Goal: Task Accomplishment & Management: Use online tool/utility

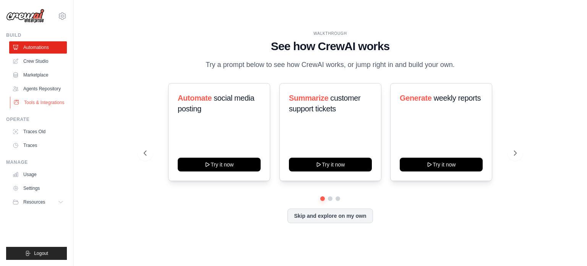
click at [42, 104] on link "Tools & Integrations" at bounding box center [39, 102] width 58 height 12
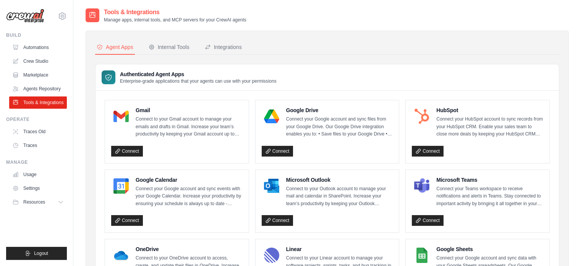
click at [42, 104] on link "Tools & Integrations" at bounding box center [38, 102] width 58 height 12
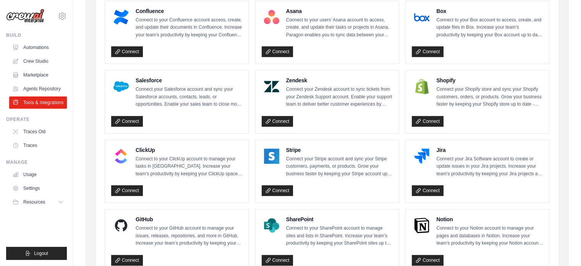
scroll to position [307, 0]
click at [276, 116] on link "Connect" at bounding box center [278, 121] width 32 height 11
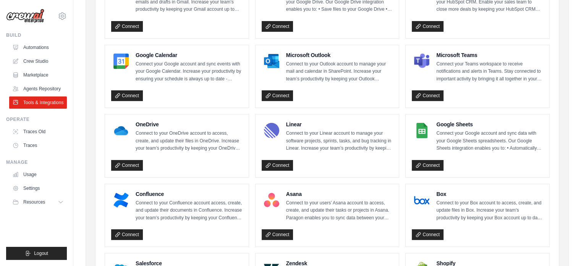
scroll to position [0, 0]
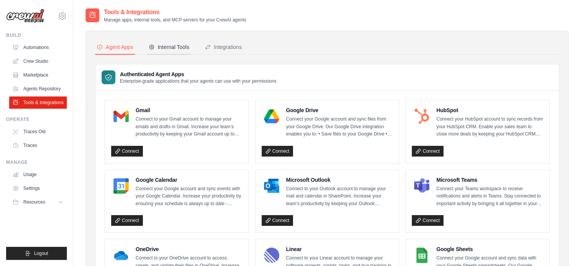
click at [169, 47] on div "Internal Tools" at bounding box center [169, 47] width 41 height 8
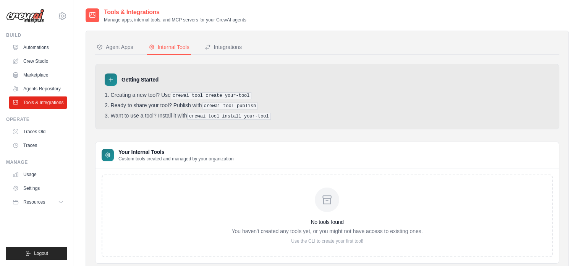
scroll to position [24, 0]
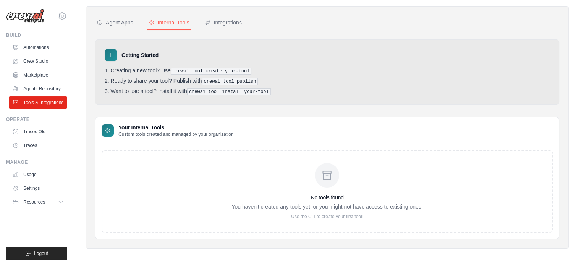
click at [110, 54] on icon at bounding box center [111, 55] width 6 height 6
drag, startPoint x: 107, startPoint y: 127, endPoint x: 188, endPoint y: 181, distance: 97.4
click at [188, 181] on div "No tools found You haven't created any tools yet, or you might not have access …" at bounding box center [327, 191] width 451 height 83
click at [244, 26] on nav "Agent Apps Internal Tools Integrations" at bounding box center [327, 23] width 464 height 15
click at [236, 24] on div "Integrations" at bounding box center [223, 23] width 37 height 8
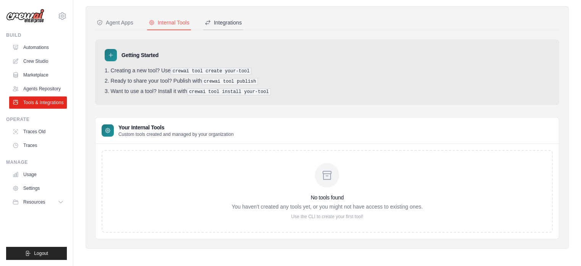
scroll to position [15, 0]
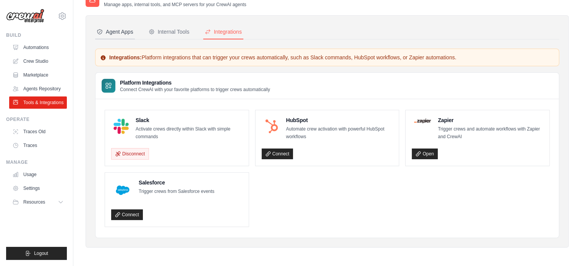
click at [105, 28] on div "Agent Apps" at bounding box center [115, 32] width 37 height 8
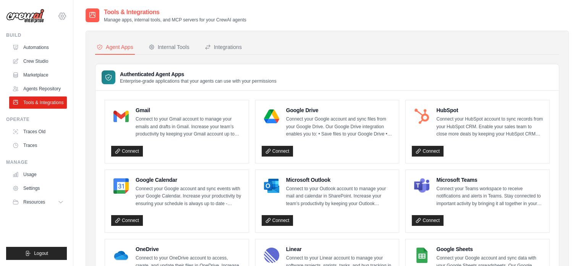
click at [62, 15] on icon at bounding box center [62, 15] width 9 height 9
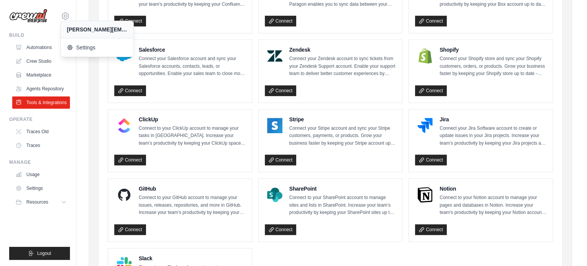
scroll to position [334, 0]
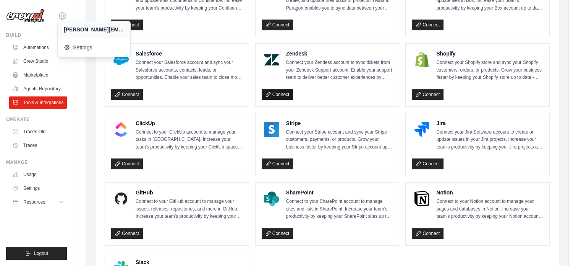
click at [274, 93] on link "Connect" at bounding box center [278, 94] width 32 height 11
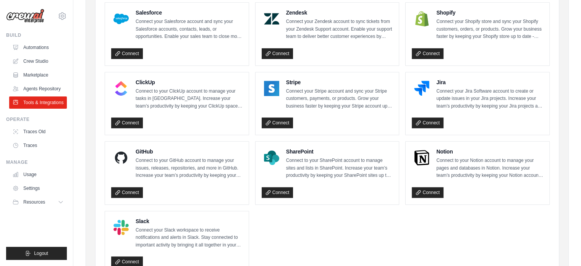
scroll to position [419, 0]
